Goal: Task Accomplishment & Management: Use online tool/utility

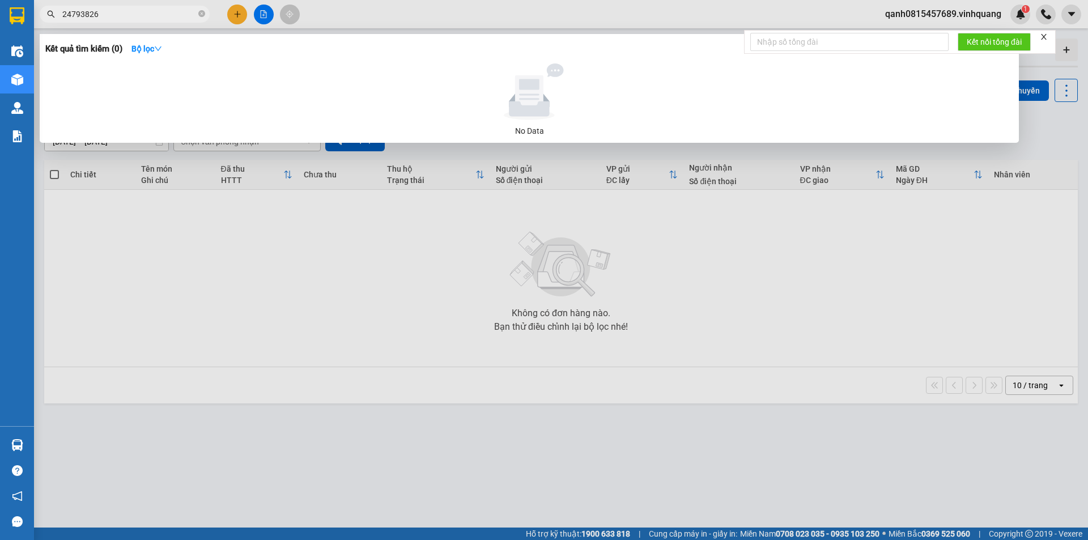
click at [76, 15] on input "24793826" at bounding box center [129, 14] width 134 height 12
type input "24793826"
click at [201, 13] on icon "close-circle" at bounding box center [201, 13] width 7 height 7
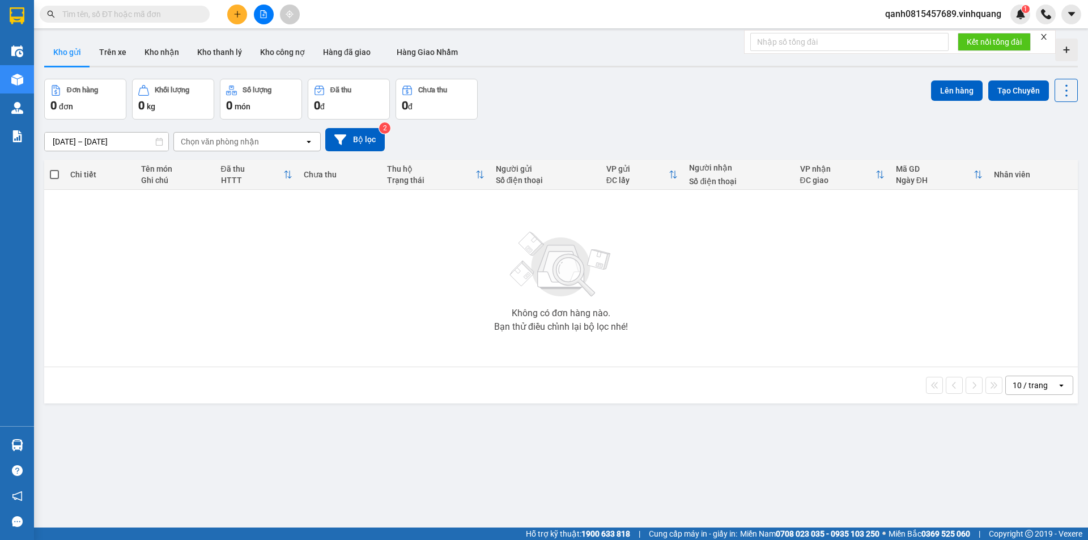
click at [188, 9] on input "text" at bounding box center [129, 14] width 134 height 12
paste input "0824793826"
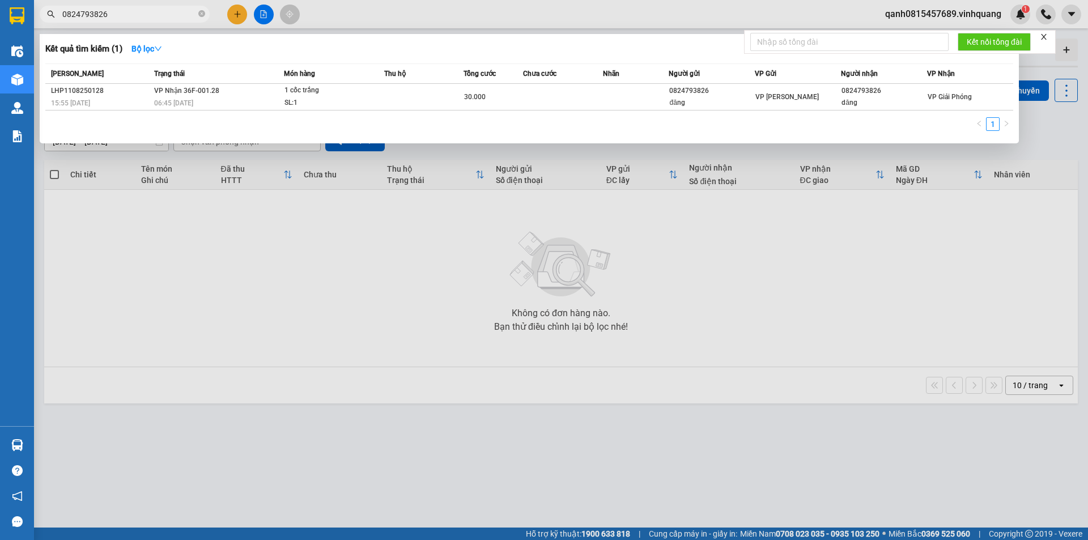
type input "0824793826"
click at [237, 9] on div at bounding box center [544, 270] width 1088 height 540
click at [166, 14] on input "0824793826" at bounding box center [129, 14] width 134 height 12
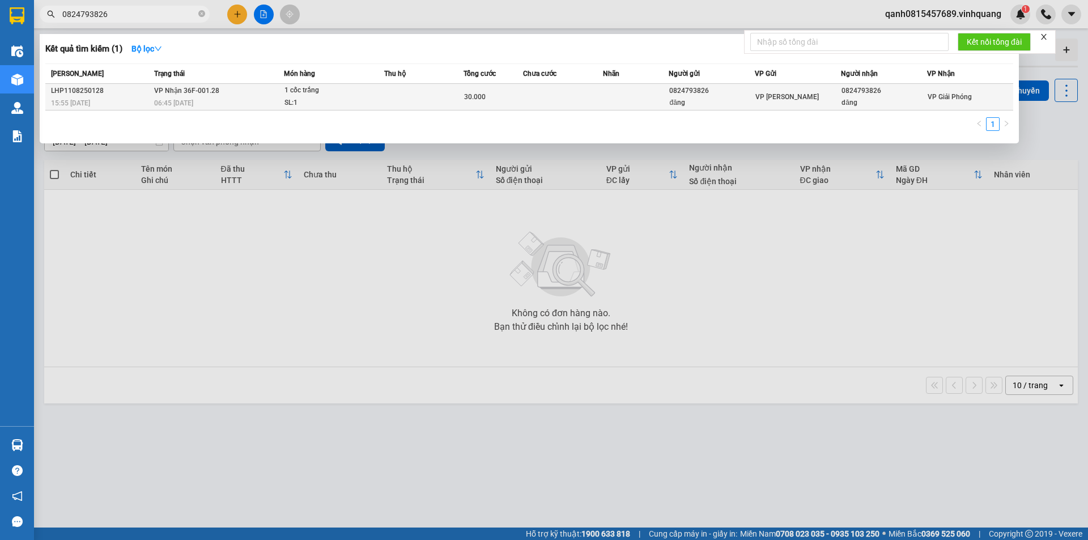
click at [183, 91] on span "VP Nhận 36F-001.28" at bounding box center [186, 91] width 65 height 8
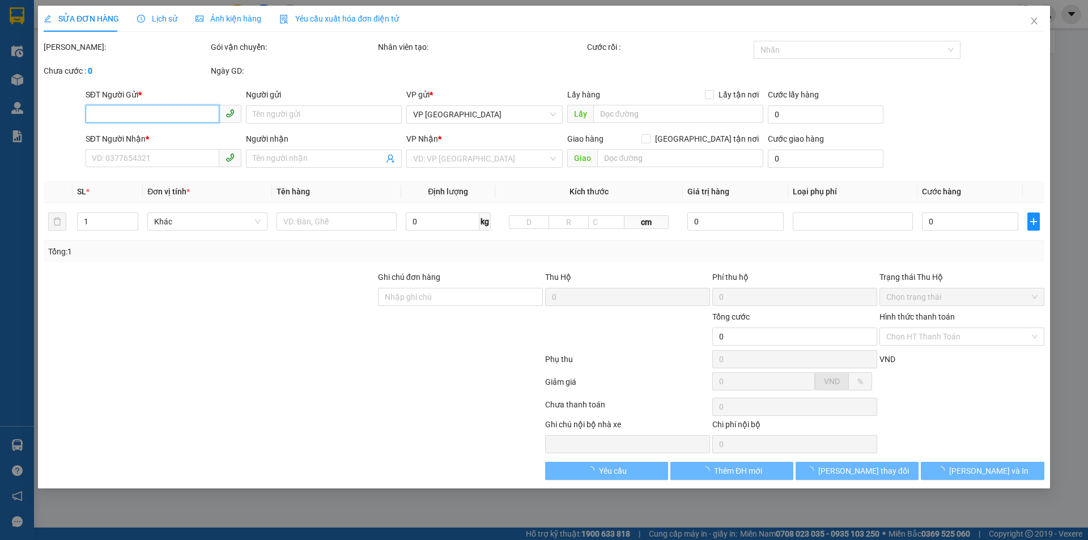
type input "0824793826"
type input "đăng"
type input "0824793826"
type input "dăng"
type input "30.000"
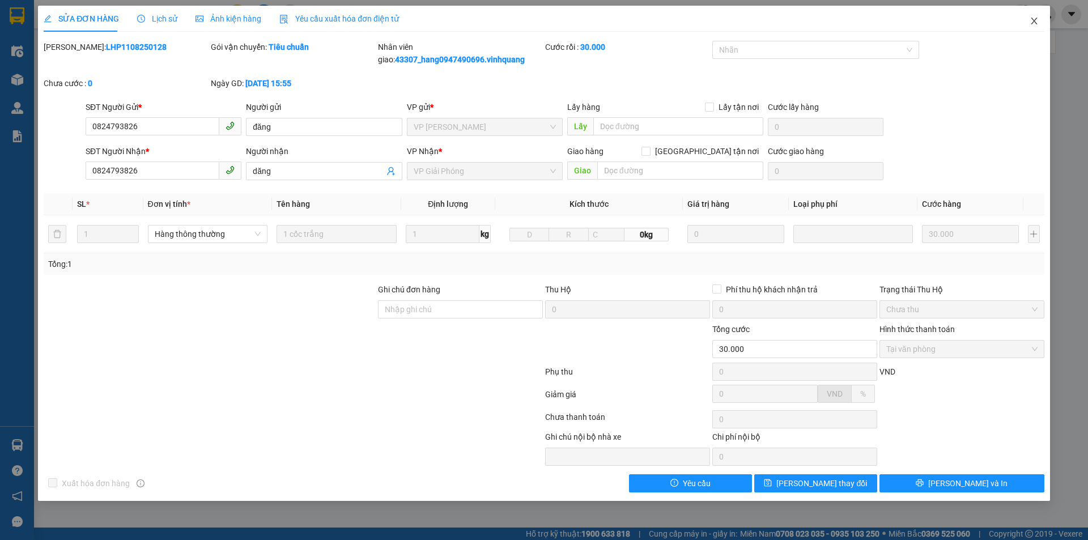
click at [1041, 20] on span "Close" at bounding box center [1035, 22] width 32 height 32
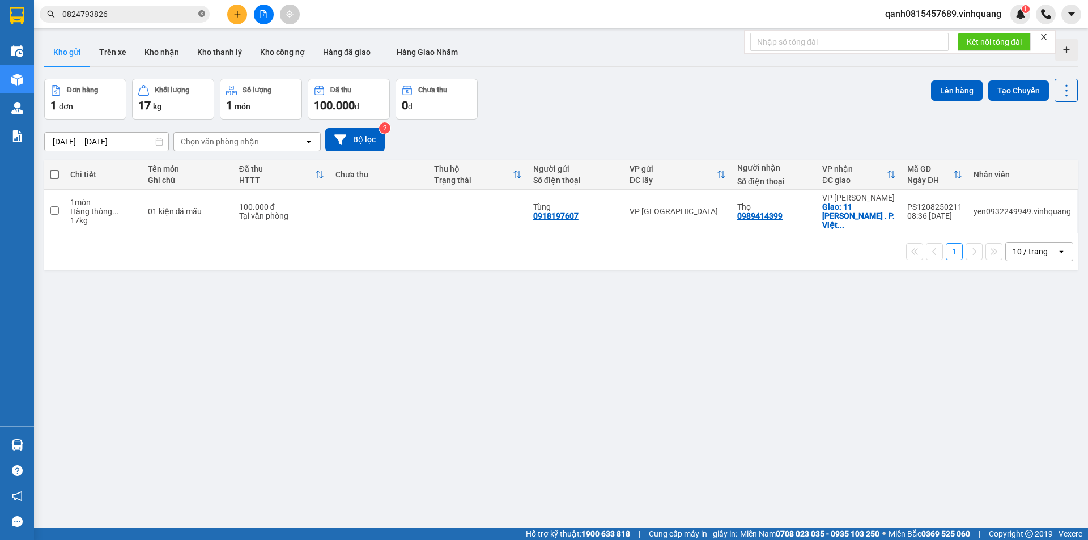
click at [203, 13] on icon "close-circle" at bounding box center [201, 13] width 7 height 7
click at [119, 48] on button "Trên xe" at bounding box center [112, 52] width 45 height 27
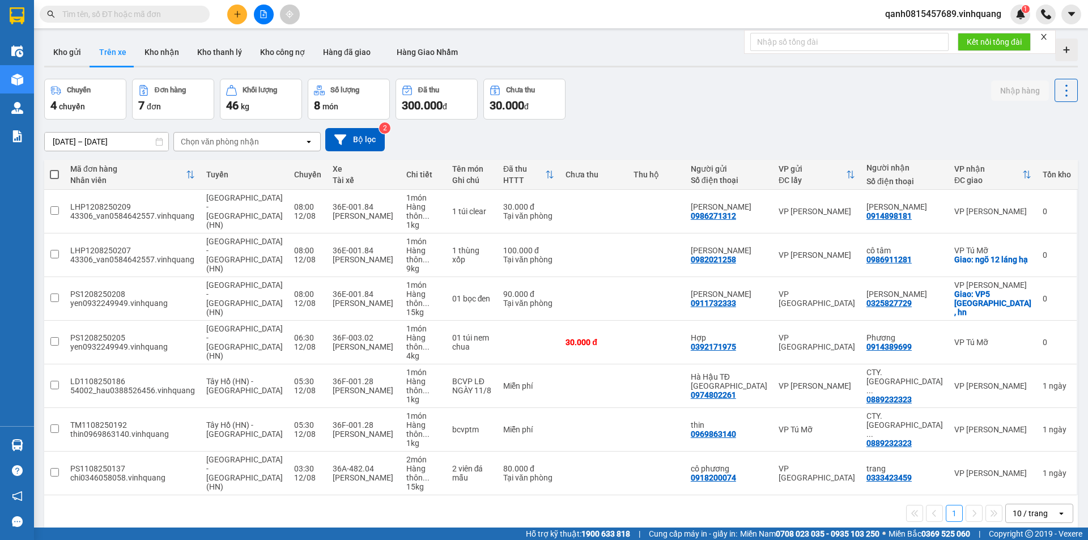
click at [132, 17] on input "text" at bounding box center [129, 14] width 134 height 12
click at [139, 9] on input "text" at bounding box center [129, 14] width 134 height 12
